Goal: Task Accomplishment & Management: Manage account settings

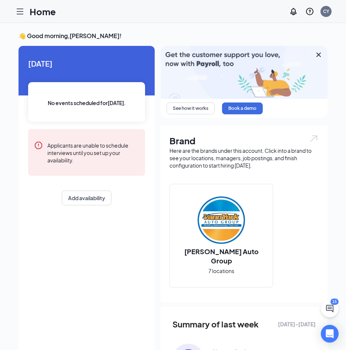
click at [19, 12] on icon "Hamburger" at bounding box center [20, 11] width 9 height 9
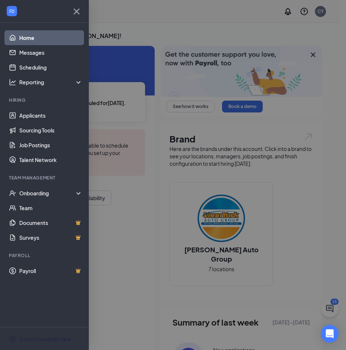
click at [39, 339] on div "Switch to admin view" at bounding box center [45, 338] width 52 height 7
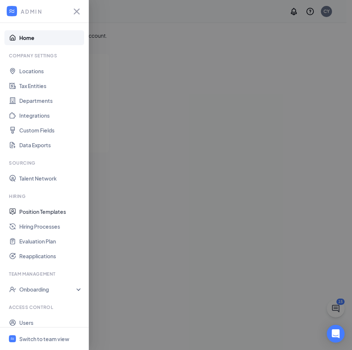
click at [55, 216] on link "Position Templates" at bounding box center [50, 211] width 63 height 15
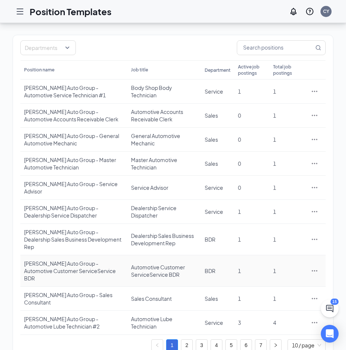
scroll to position [50, 0]
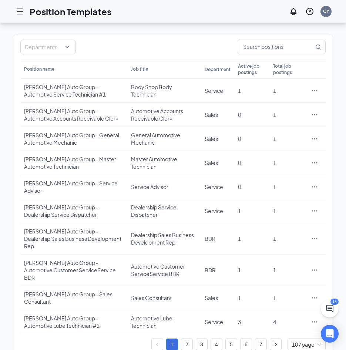
click at [204, 339] on link "3" at bounding box center [201, 344] width 11 height 11
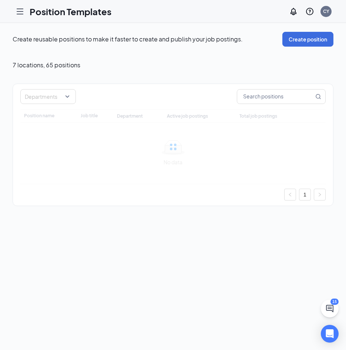
scroll to position [0, 0]
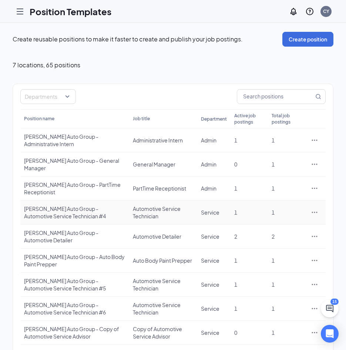
click at [112, 208] on div "[PERSON_NAME] Auto Group - Automotive Service Technician #4" at bounding box center [74, 212] width 101 height 15
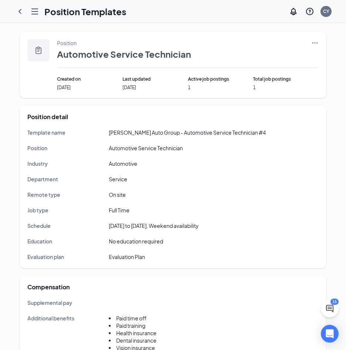
click at [18, 12] on icon "ChevronLeft" at bounding box center [20, 11] width 9 height 9
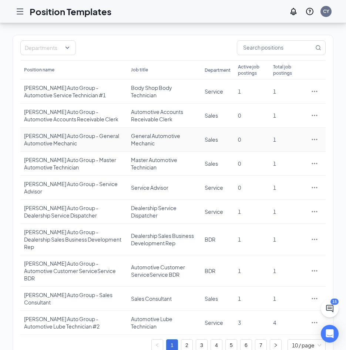
scroll to position [50, 0]
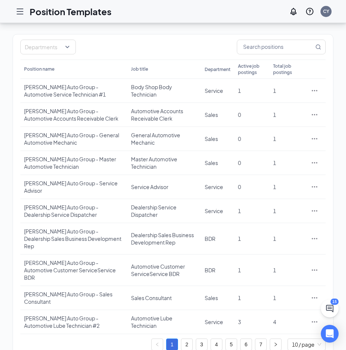
click at [203, 339] on link "3" at bounding box center [201, 344] width 11 height 11
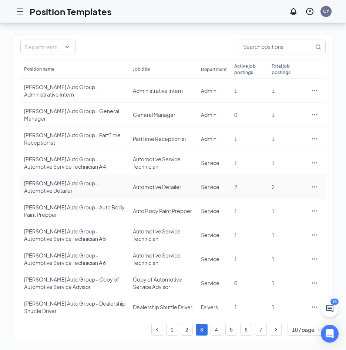
click at [32, 184] on div "[PERSON_NAME] Auto Group - Automotive Detailer" at bounding box center [74, 187] width 101 height 15
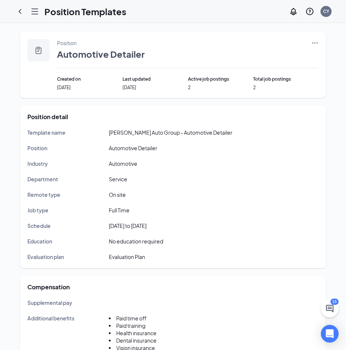
click at [110, 138] on div "Template name [PERSON_NAME] Auto Group - Automotive Detailer Position Automotiv…" at bounding box center [172, 194] width 291 height 133
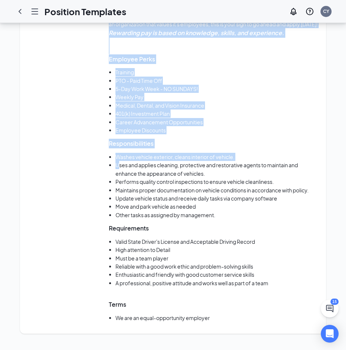
scroll to position [478, 0]
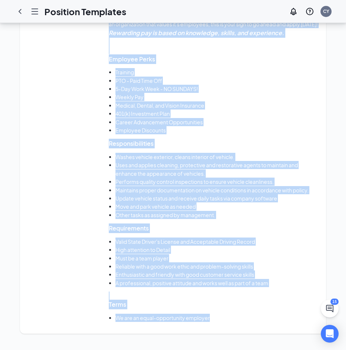
drag, startPoint x: 27, startPoint y: 133, endPoint x: 228, endPoint y: 329, distance: 281.5
copy div "Template name [PERSON_NAME] Auto Group - Automotive Detailer Position Automotiv…"
click at [205, 101] on li "Medical, Dental, and Vision Insurance" at bounding box center [217, 105] width 203 height 8
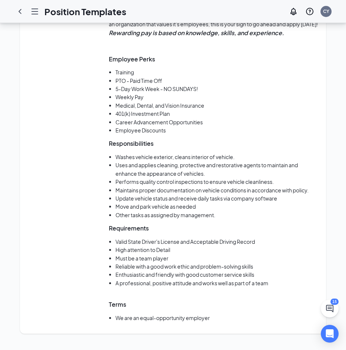
click at [21, 15] on icon "ChevronLeft" at bounding box center [20, 11] width 9 height 9
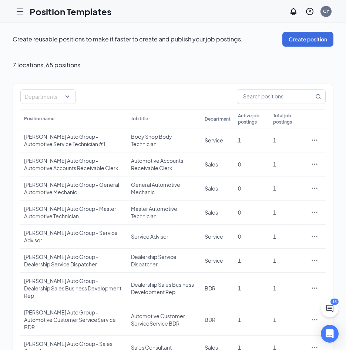
click at [21, 12] on icon "Hamburger" at bounding box center [20, 11] width 9 height 9
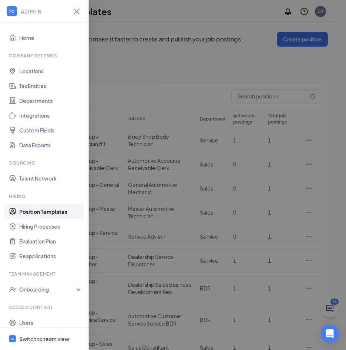
click at [39, 337] on div "Switch to team view" at bounding box center [44, 338] width 50 height 7
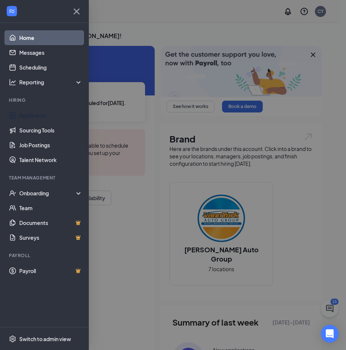
click at [36, 113] on link "Applicants" at bounding box center [50, 115] width 63 height 15
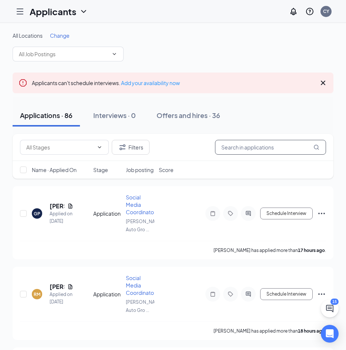
click at [252, 146] on input "text" at bounding box center [270, 147] width 111 height 15
type input "[PERSON_NAME]"
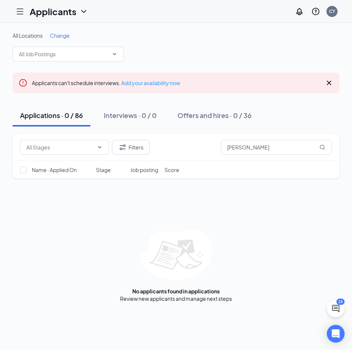
click at [211, 117] on div "Offers and hires · 0 / 36" at bounding box center [214, 115] width 74 height 9
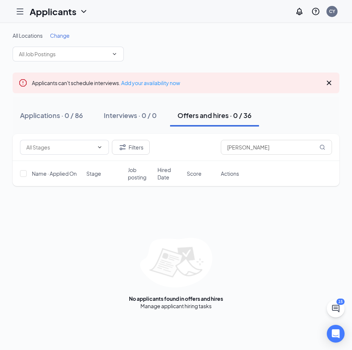
click at [65, 116] on div "Applications · 0 / 86" at bounding box center [51, 115] width 63 height 9
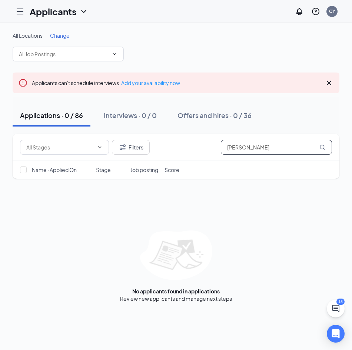
click at [234, 148] on input "[PERSON_NAME]" at bounding box center [276, 147] width 111 height 15
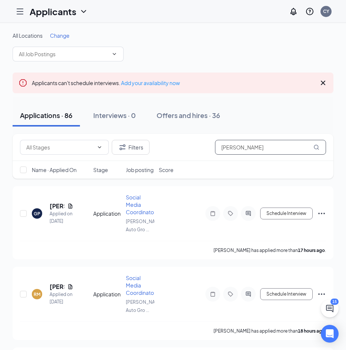
type input "[PERSON_NAME]"
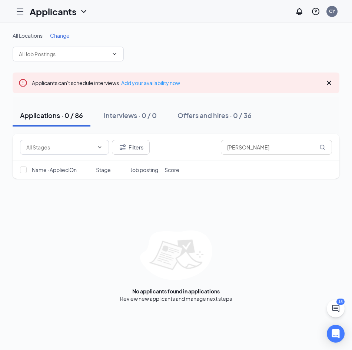
click at [227, 114] on div "Offers and hires · 0 / 36" at bounding box center [214, 115] width 74 height 9
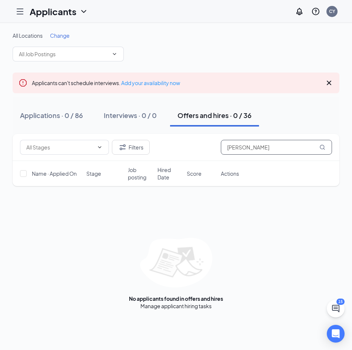
drag, startPoint x: 246, startPoint y: 151, endPoint x: 194, endPoint y: 152, distance: 51.5
click at [194, 152] on div "Filters [PERSON_NAME]" at bounding box center [176, 147] width 312 height 15
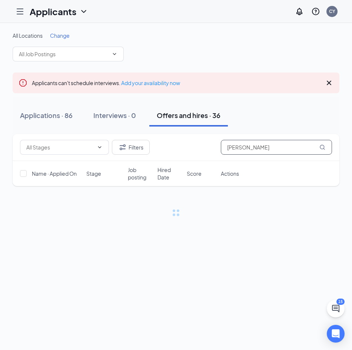
type input "[PERSON_NAME]"
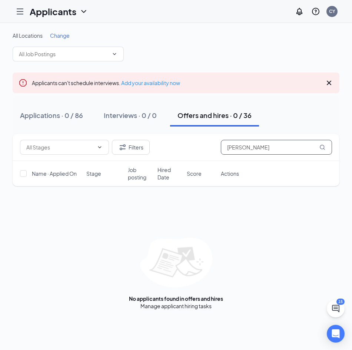
click at [275, 147] on input "[PERSON_NAME]" at bounding box center [276, 147] width 111 height 15
drag, startPoint x: 272, startPoint y: 150, endPoint x: 152, endPoint y: 145, distance: 120.4
click at [152, 145] on div "Filters [PERSON_NAME]" at bounding box center [176, 147] width 312 height 15
click at [138, 81] on link "Add your availability now" at bounding box center [150, 83] width 59 height 7
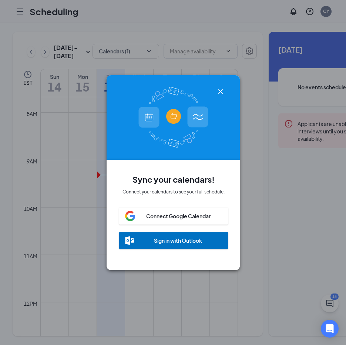
scroll to position [11, 0]
click at [220, 82] on div at bounding box center [174, 117] width 134 height 84
click at [220, 92] on icon "Cross" at bounding box center [220, 91] width 9 height 9
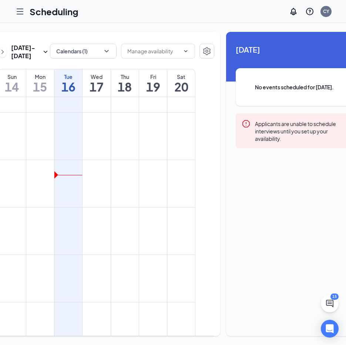
scroll to position [0, 50]
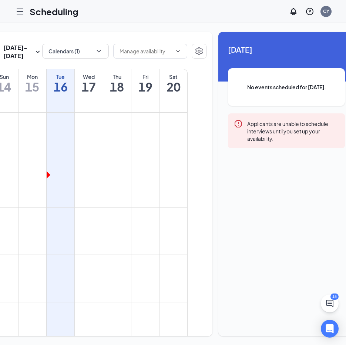
click at [175, 48] on icon "ChevronDown" at bounding box center [178, 51] width 6 height 6
click at [77, 44] on button "Calendars (1)" at bounding box center [75, 51] width 67 height 15
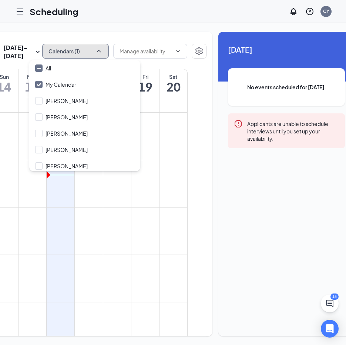
click at [77, 44] on button "Calendars (1)" at bounding box center [75, 51] width 67 height 15
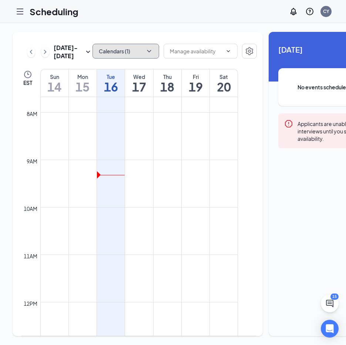
scroll to position [0, 53]
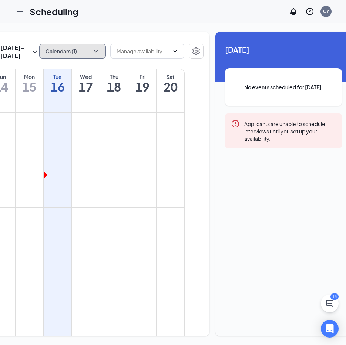
click at [90, 166] on td at bounding box center [86, 166] width 198 height 12
click at [151, 47] on input "text" at bounding box center [143, 51] width 53 height 8
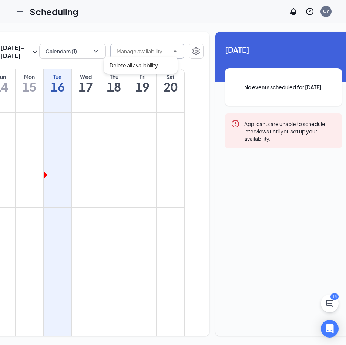
click at [151, 47] on input "text" at bounding box center [143, 51] width 53 height 8
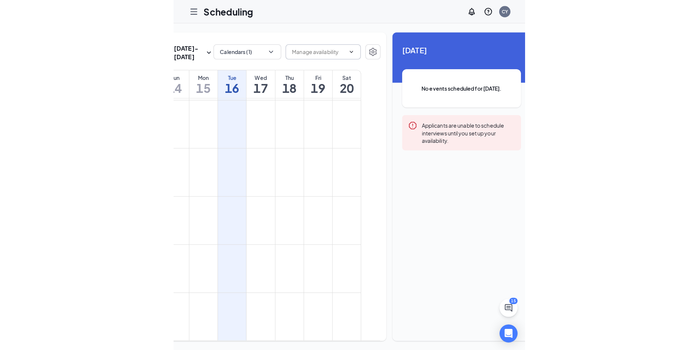
scroll to position [0, 0]
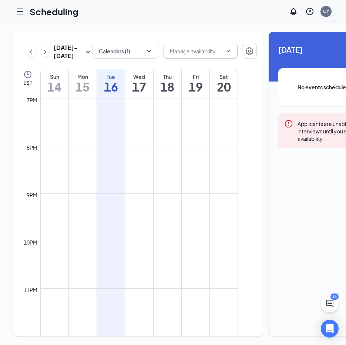
click at [19, 10] on icon "Hamburger" at bounding box center [20, 11] width 9 height 9
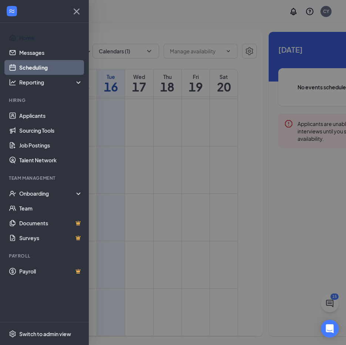
drag, startPoint x: 20, startPoint y: 31, endPoint x: 14, endPoint y: 43, distance: 13.9
click at [20, 31] on link "Home" at bounding box center [50, 37] width 63 height 15
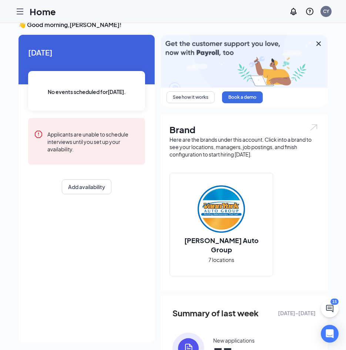
click at [80, 283] on div "[DATE] No events scheduled for [DATE] . Applicants are unable to schedule inter…" at bounding box center [87, 188] width 136 height 307
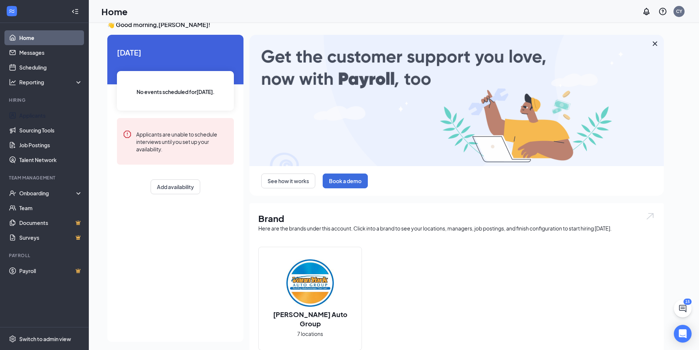
click at [36, 116] on link "Applicants" at bounding box center [50, 115] width 63 height 15
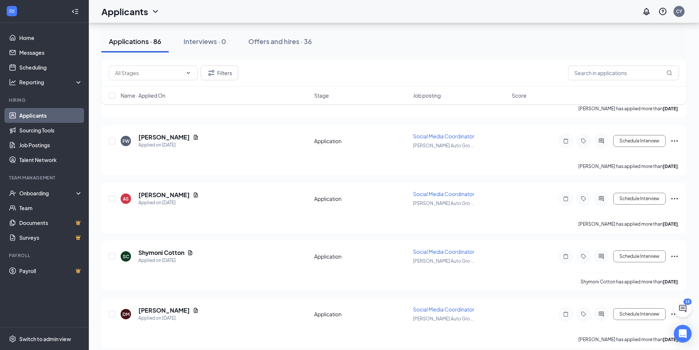
scroll to position [1159, 0]
click at [280, 43] on div "Offers and hires · 36" at bounding box center [280, 41] width 64 height 9
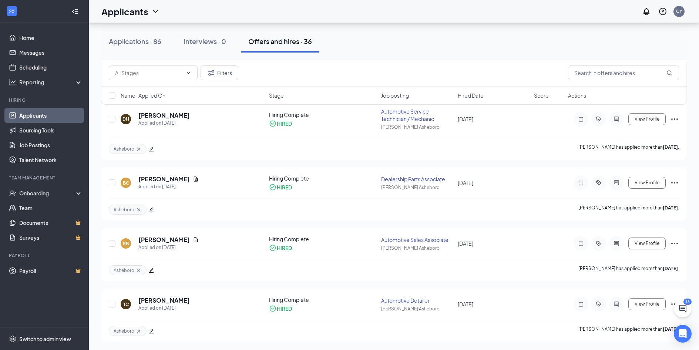
scroll to position [2103, 0]
click at [148, 40] on div "Applications · 86" at bounding box center [135, 41] width 53 height 9
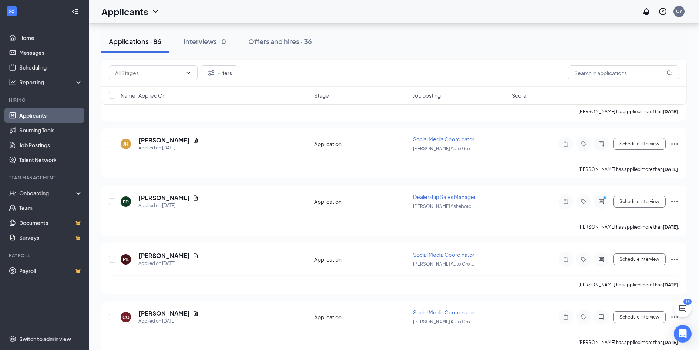
scroll to position [815, 0]
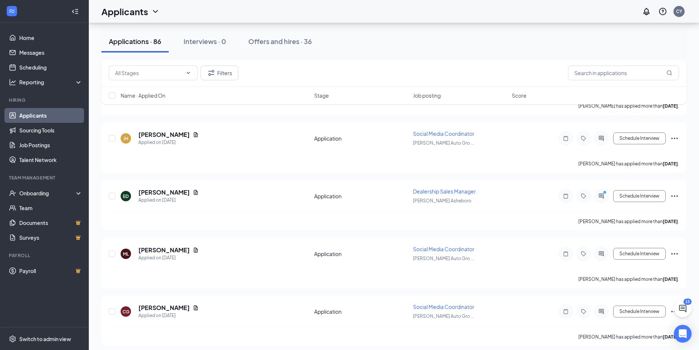
click at [152, 13] on icon "ChevronDown" at bounding box center [155, 11] width 9 height 9
click at [153, 10] on icon "ChevronDown" at bounding box center [155, 11] width 9 height 9
click at [156, 14] on icon "ChevronDown" at bounding box center [155, 11] width 9 height 9
click at [152, 43] on link "Archived applicants" at bounding box center [131, 39] width 50 height 7
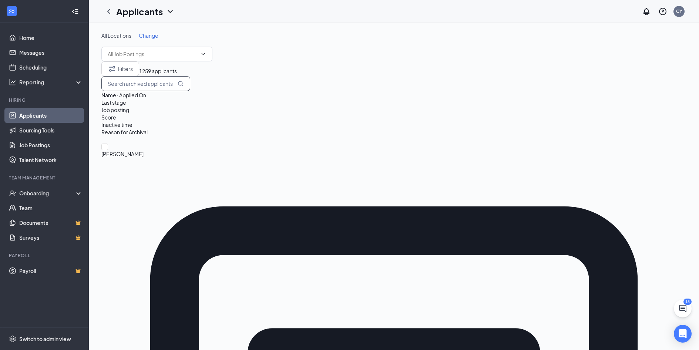
click at [190, 91] on input "text" at bounding box center [145, 83] width 89 height 15
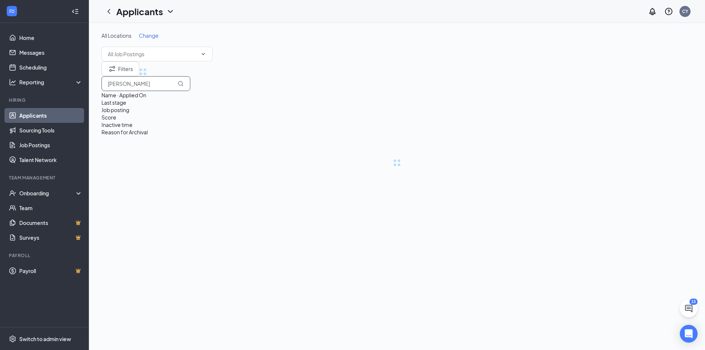
type input "[PERSON_NAME]"
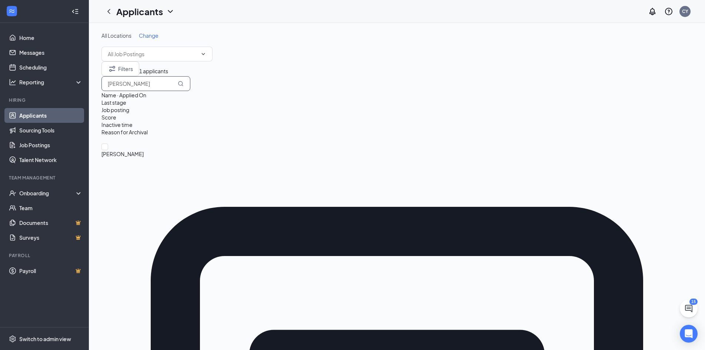
drag, startPoint x: 621, startPoint y: 88, endPoint x: 591, endPoint y: 88, distance: 30.4
click at [591, 88] on div "Filters 1 applicants [PERSON_NAME]" at bounding box center [396, 76] width 591 height 30
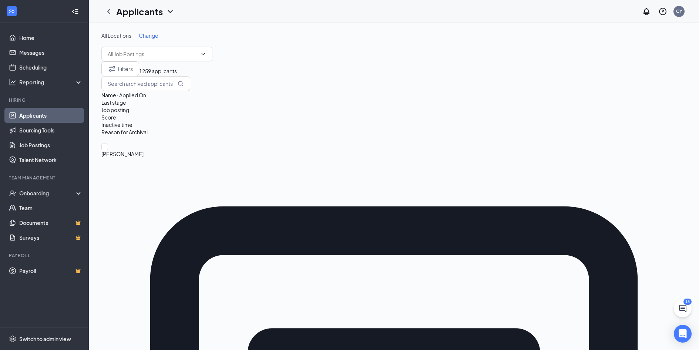
click at [107, 11] on icon "ChevronLeft" at bounding box center [108, 11] width 9 height 9
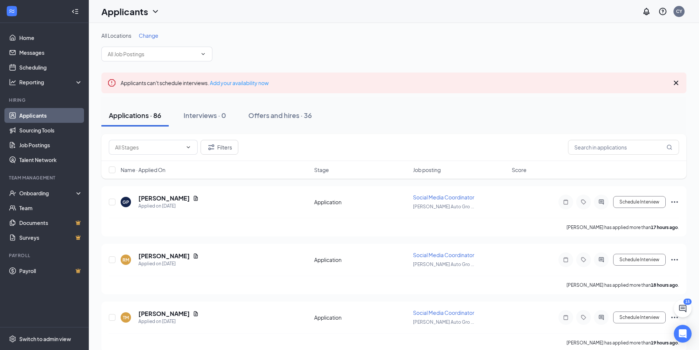
click at [190, 147] on icon "ChevronDown" at bounding box center [188, 147] width 6 height 6
click at [180, 146] on input "text" at bounding box center [148, 147] width 67 height 8
click at [297, 118] on div "Offers and hires · 36" at bounding box center [280, 115] width 64 height 9
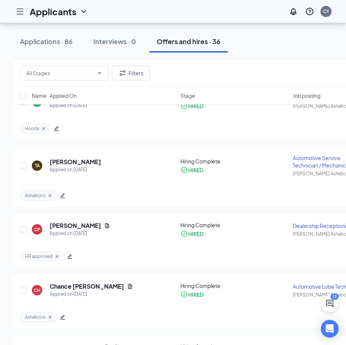
scroll to position [460, 0]
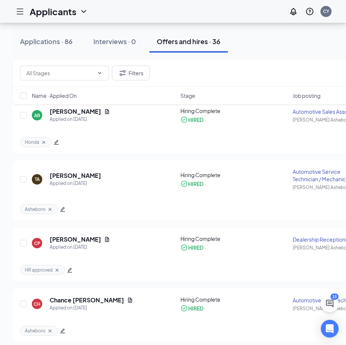
click at [19, 11] on icon "Hamburger" at bounding box center [20, 11] width 6 height 5
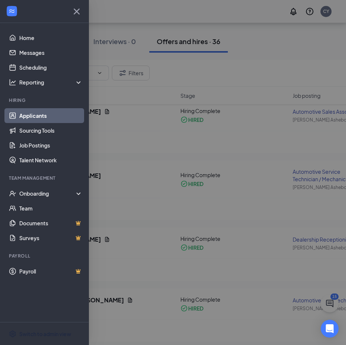
scroll to position [11, 0]
click at [46, 322] on span "Switch to admin view" at bounding box center [50, 333] width 63 height 23
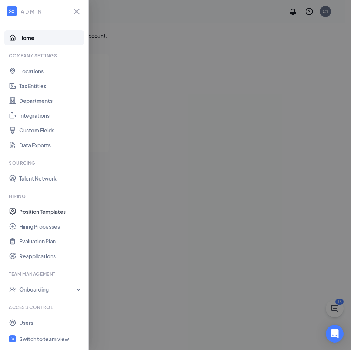
click at [44, 210] on link "Position Templates" at bounding box center [50, 211] width 63 height 15
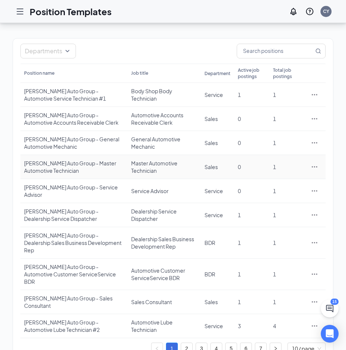
scroll to position [50, 0]
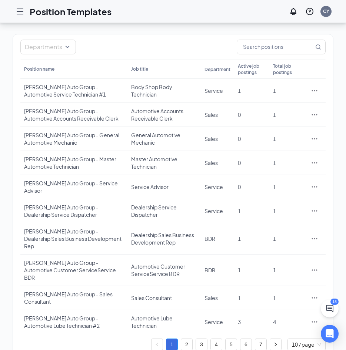
click at [187, 339] on link "2" at bounding box center [186, 344] width 11 height 11
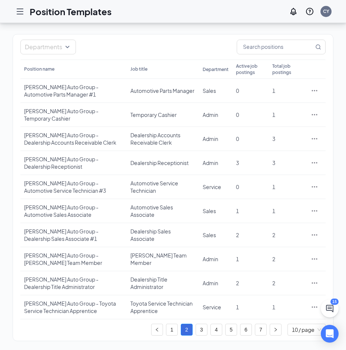
click at [207, 327] on li "3" at bounding box center [201, 330] width 12 height 12
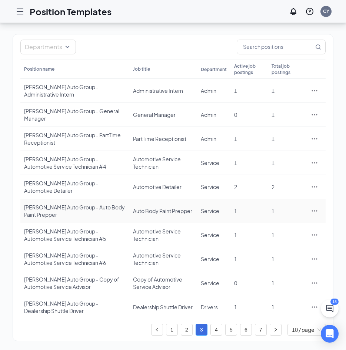
click at [154, 214] on div "Auto Body Paint Prepper" at bounding box center [163, 210] width 61 height 7
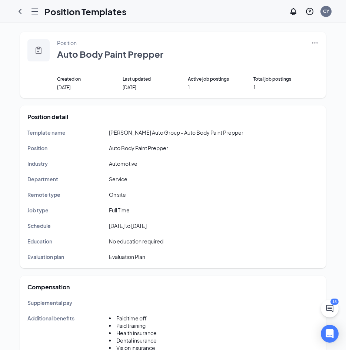
click at [32, 131] on span "Template name" at bounding box center [46, 132] width 38 height 7
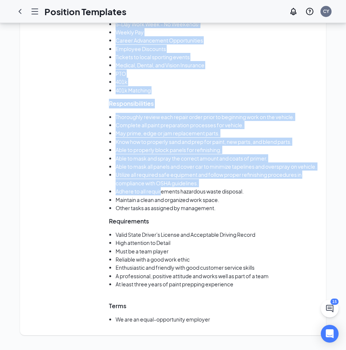
scroll to position [527, 0]
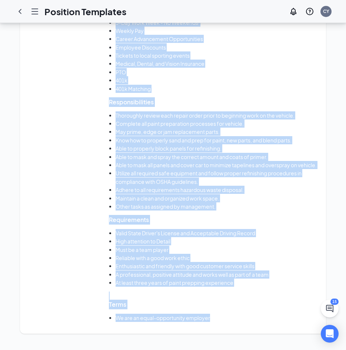
drag, startPoint x: 29, startPoint y: 134, endPoint x: 215, endPoint y: 318, distance: 262.9
copy div "Template name [PERSON_NAME] Auto Group - Auto Body Paint Prepper Position Auto …"
click at [23, 15] on icon "ChevronLeft" at bounding box center [20, 11] width 9 height 9
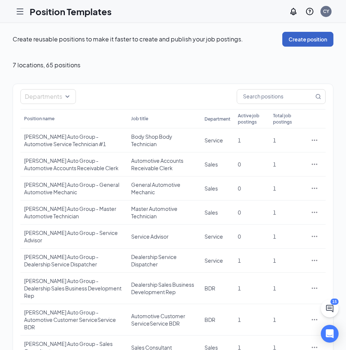
click at [304, 40] on button "Create position" at bounding box center [307, 39] width 51 height 15
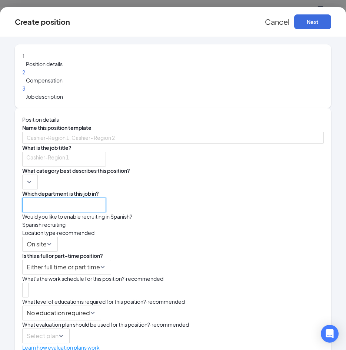
click at [106, 201] on input "search" at bounding box center [64, 205] width 84 height 15
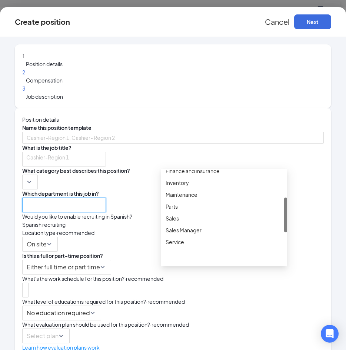
scroll to position [148, 0]
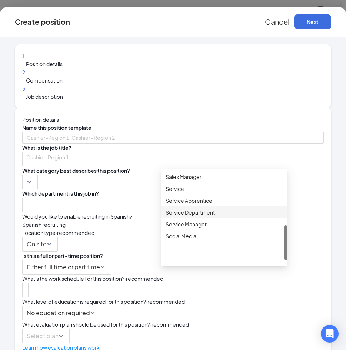
click at [312, 129] on div "Position details Name this position template What is the job title? Cashier-Reg…" at bounding box center [173, 233] width 316 height 251
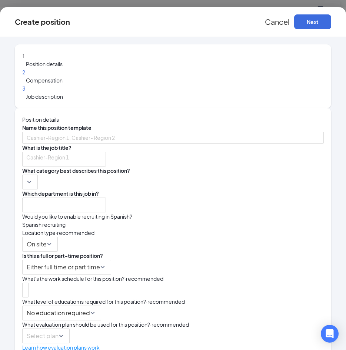
click at [265, 24] on span "Cancel" at bounding box center [277, 21] width 25 height 9
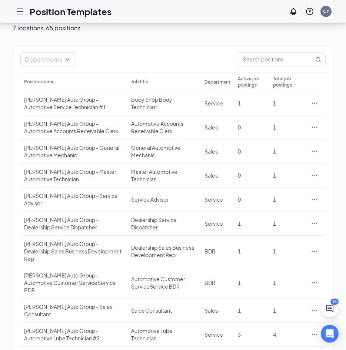
click at [203, 352] on link "3" at bounding box center [201, 357] width 11 height 11
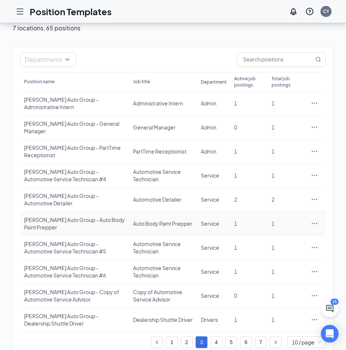
click at [154, 226] on div "Auto Body Paint Prepper" at bounding box center [163, 223] width 61 height 7
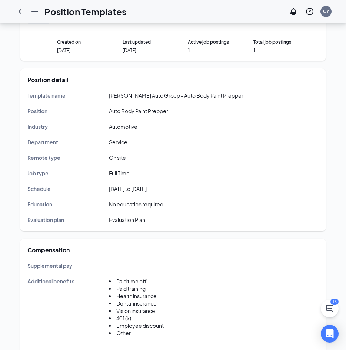
click at [111, 138] on div "Service" at bounding box center [118, 142] width 19 height 8
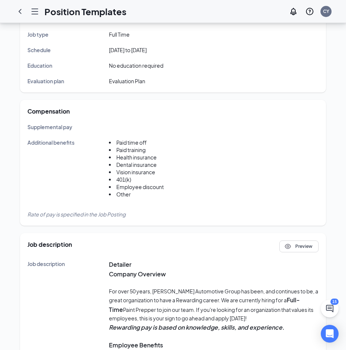
scroll to position [185, 0]
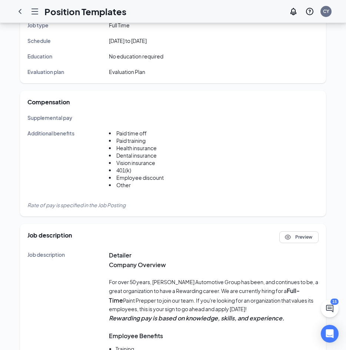
click at [152, 185] on li "Other" at bounding box center [136, 184] width 55 height 7
click at [20, 12] on icon "ChevronLeft" at bounding box center [20, 11] width 3 height 5
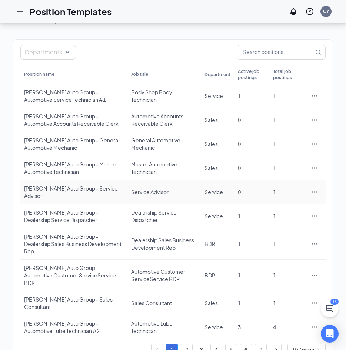
scroll to position [50, 0]
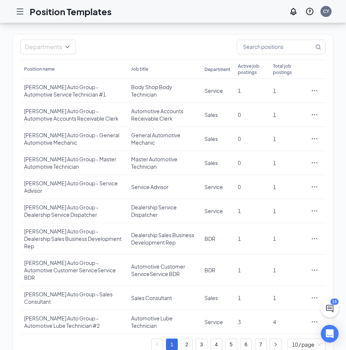
click at [197, 339] on link "3" at bounding box center [201, 344] width 11 height 11
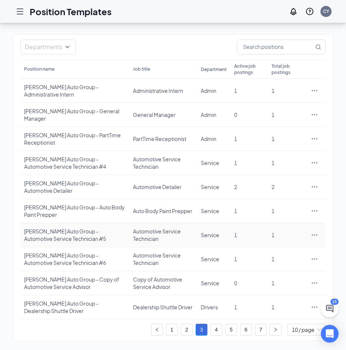
click at [141, 234] on div "Automotive Service Technician" at bounding box center [163, 235] width 61 height 15
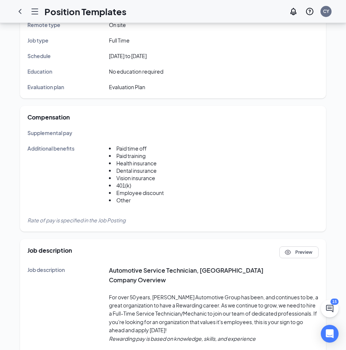
scroll to position [2, 0]
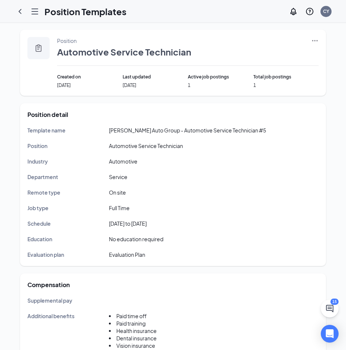
click at [23, 11] on icon "ChevronLeft" at bounding box center [20, 11] width 9 height 9
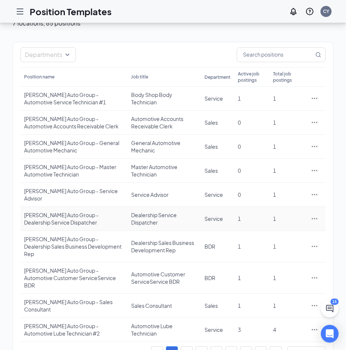
scroll to position [50, 0]
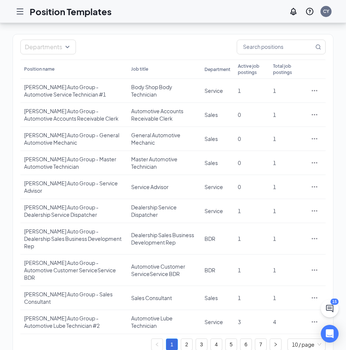
click at [203, 339] on link "3" at bounding box center [201, 344] width 11 height 11
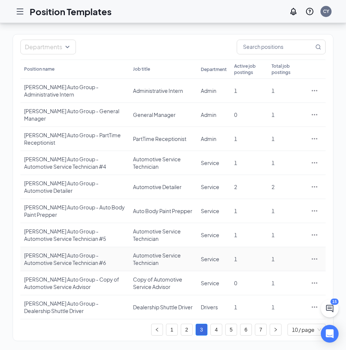
click at [65, 255] on div "[PERSON_NAME] Auto Group - Automotive Service Technician #6" at bounding box center [74, 259] width 101 height 15
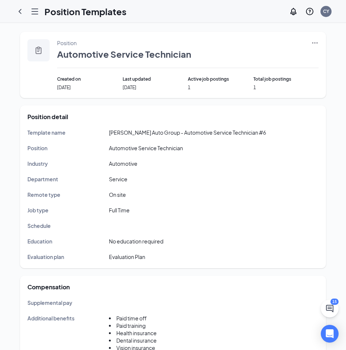
click at [19, 13] on icon "ChevronLeft" at bounding box center [20, 11] width 9 height 9
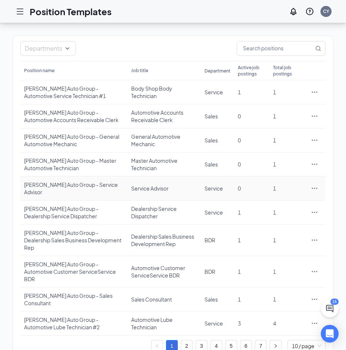
scroll to position [50, 0]
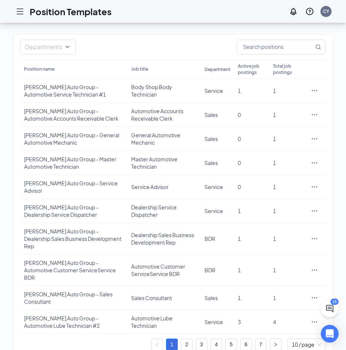
click at [202, 339] on link "3" at bounding box center [201, 344] width 11 height 11
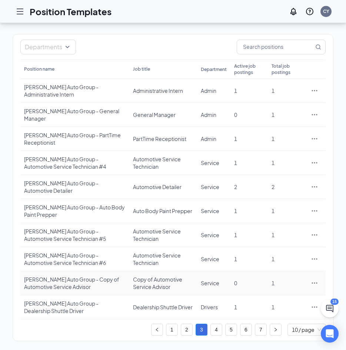
click at [157, 279] on div "Copy of Automotive Service Advisor" at bounding box center [163, 283] width 61 height 15
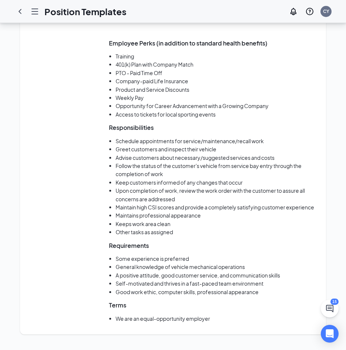
scroll to position [510, 0]
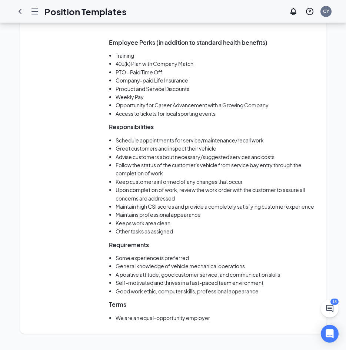
click at [20, 11] on icon "ChevronLeft" at bounding box center [20, 11] width 3 height 5
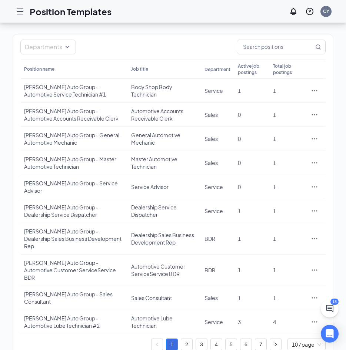
click at [202, 339] on link "3" at bounding box center [201, 344] width 11 height 11
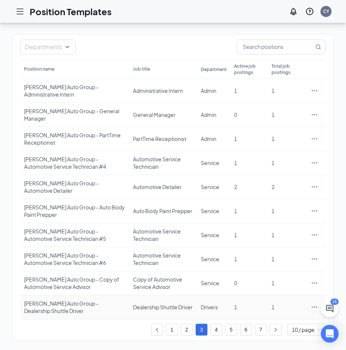
click at [153, 310] on div "Dealership Shuttle Driver" at bounding box center [163, 307] width 61 height 7
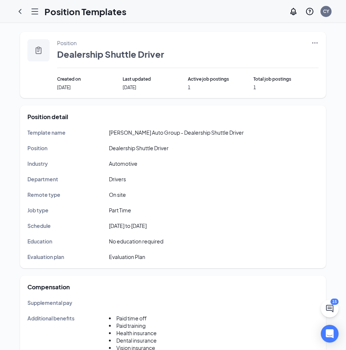
drag, startPoint x: 116, startPoint y: 139, endPoint x: 63, endPoint y: 138, distance: 53.0
click at [116, 139] on div "Template name [PERSON_NAME] Auto Group - Dealership Shuttle Driver Position Dea…" at bounding box center [172, 194] width 291 height 133
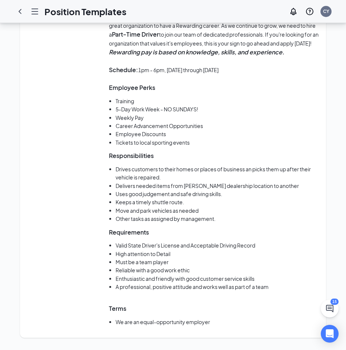
scroll to position [454, 0]
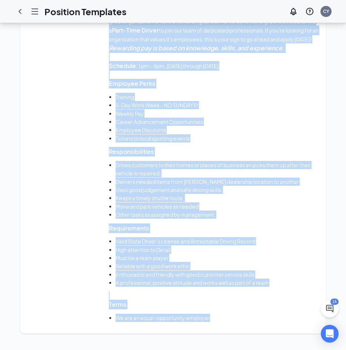
drag, startPoint x: 27, startPoint y: 133, endPoint x: 225, endPoint y: 327, distance: 277.5
copy div "Template name [PERSON_NAME] Auto Group - Dealership Shuttle Driver Position Dea…"
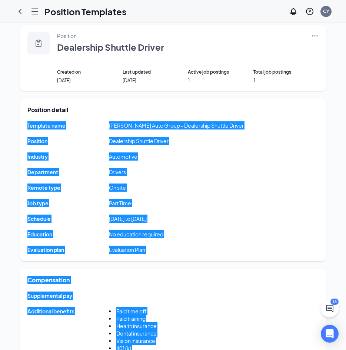
scroll to position [0, 0]
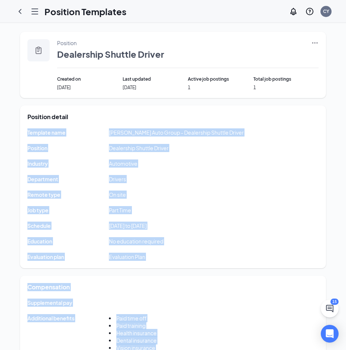
click at [226, 170] on div "Template name [PERSON_NAME] Auto Group - Dealership Shuttle Driver Position Dea…" at bounding box center [172, 194] width 291 height 133
